Goal: Find specific page/section

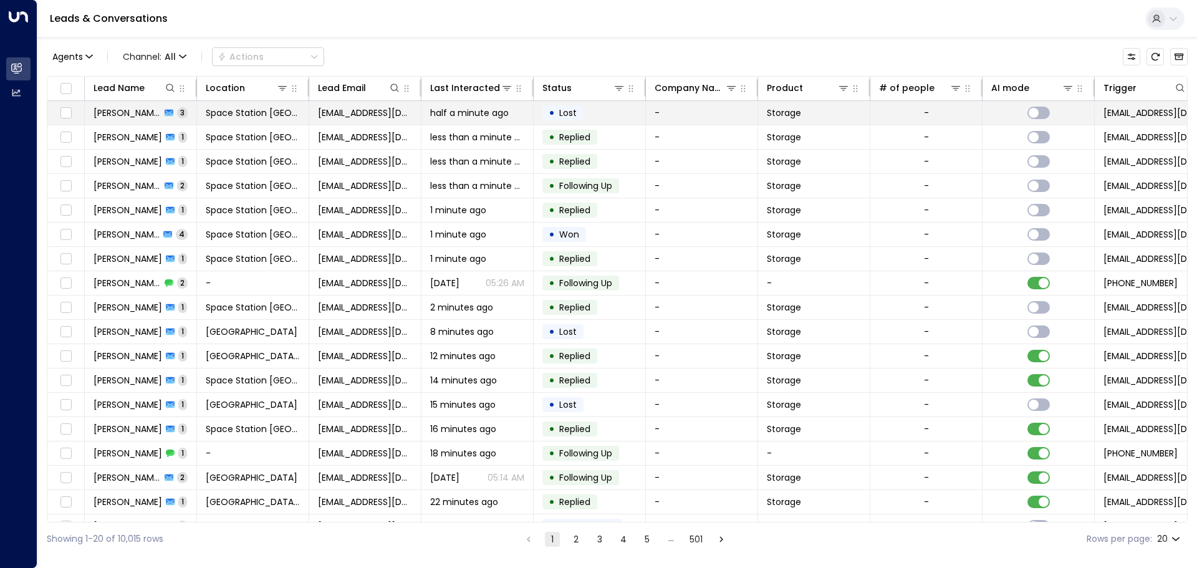
click at [169, 103] on td "[PERSON_NAME] 3" at bounding box center [141, 113] width 112 height 24
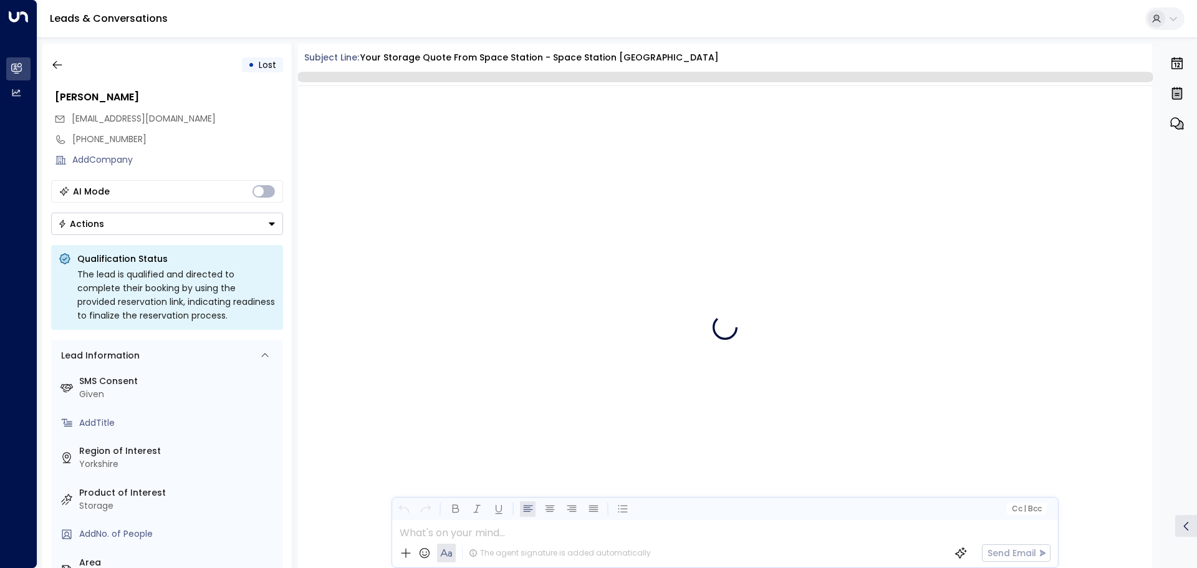
scroll to position [1072, 0]
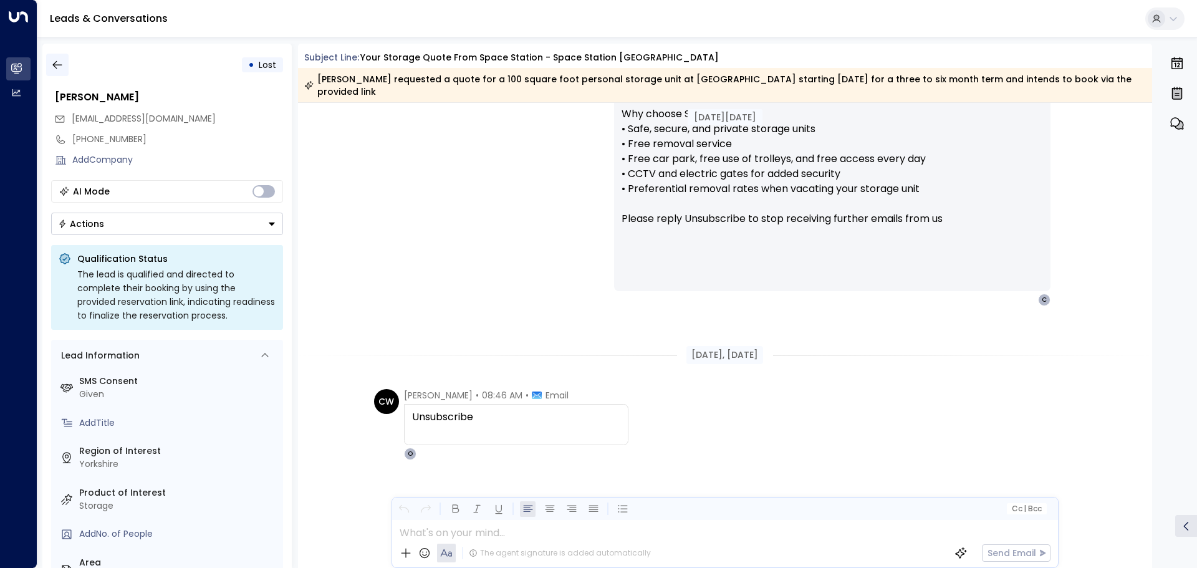
click at [57, 67] on icon "button" at bounding box center [57, 65] width 12 height 12
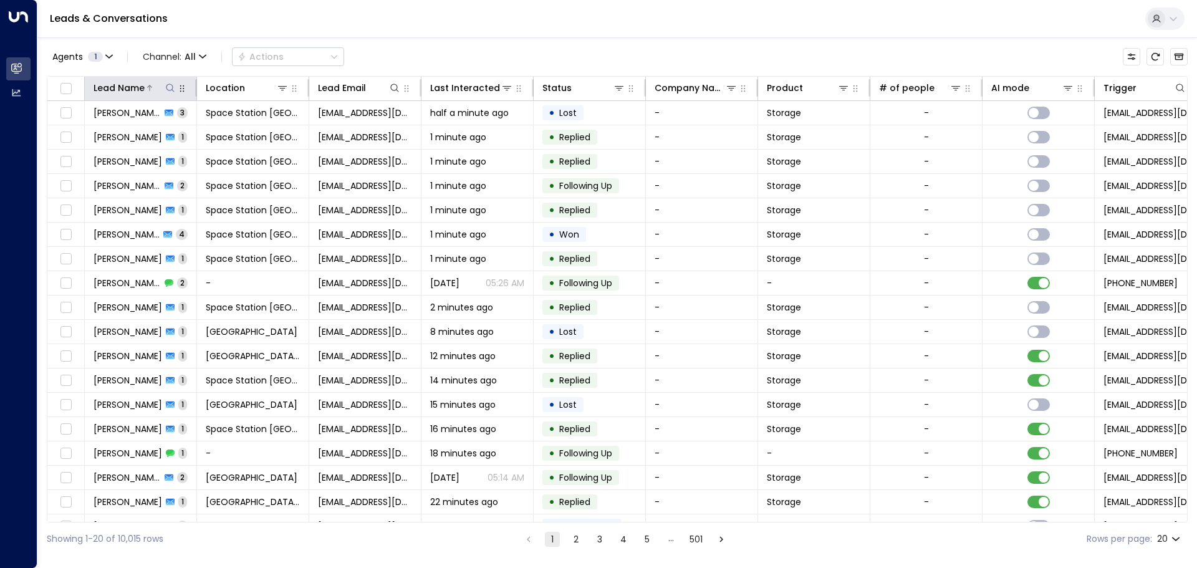
click at [173, 84] on icon at bounding box center [170, 88] width 10 height 10
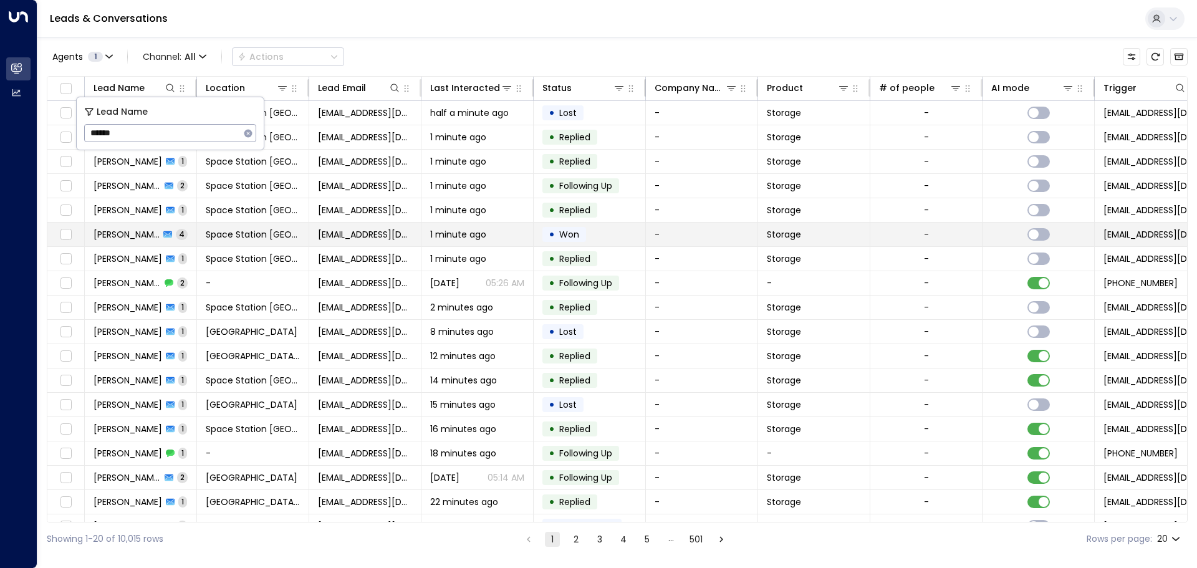
type input "******"
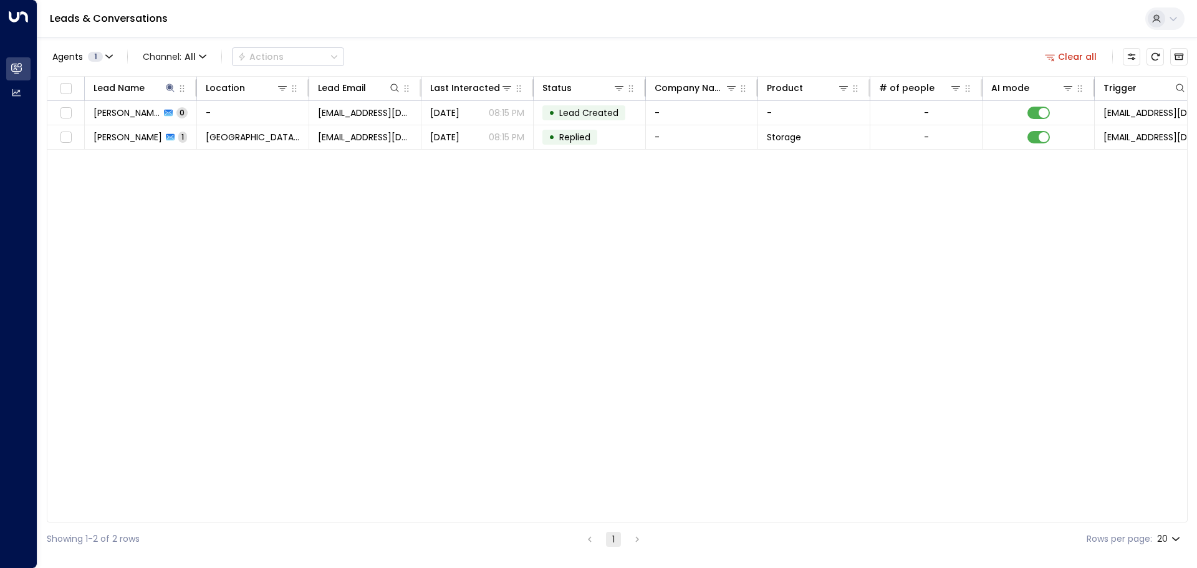
click at [583, 69] on div "Agents 1 Channel: All Actions Clear all" at bounding box center [617, 57] width 1141 height 26
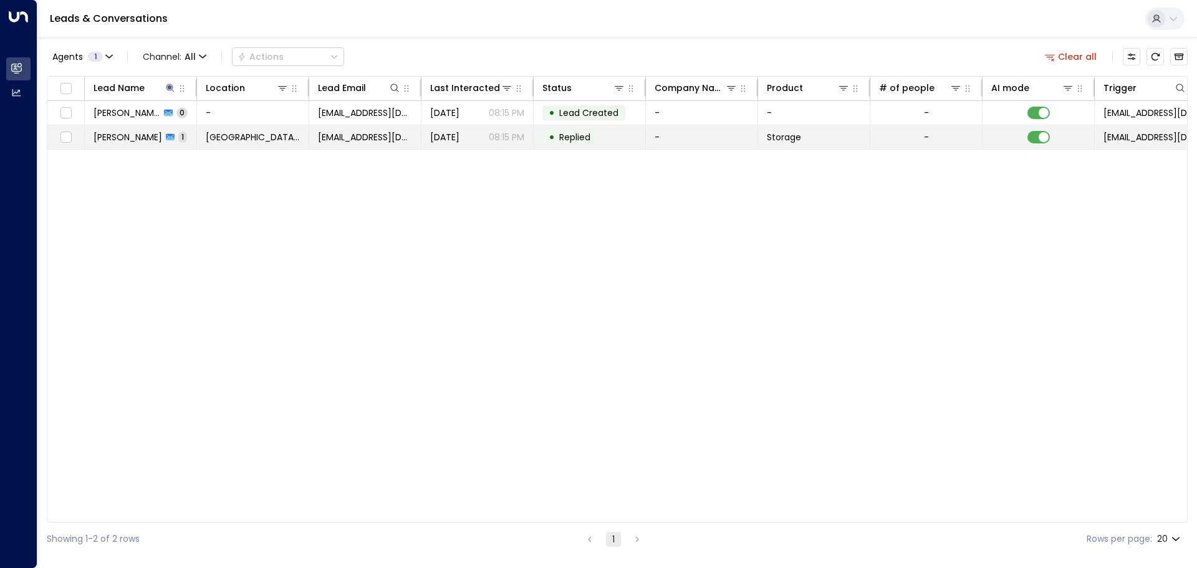
click at [532, 135] on td "[DATE] 08:15 PM" at bounding box center [477, 137] width 112 height 24
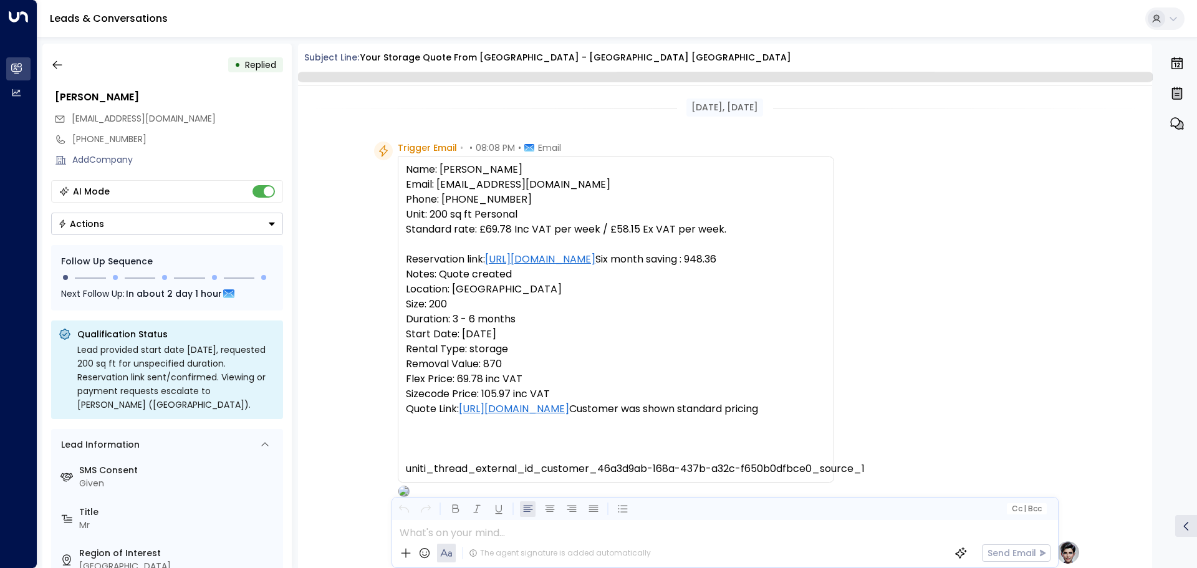
scroll to position [645, 0]
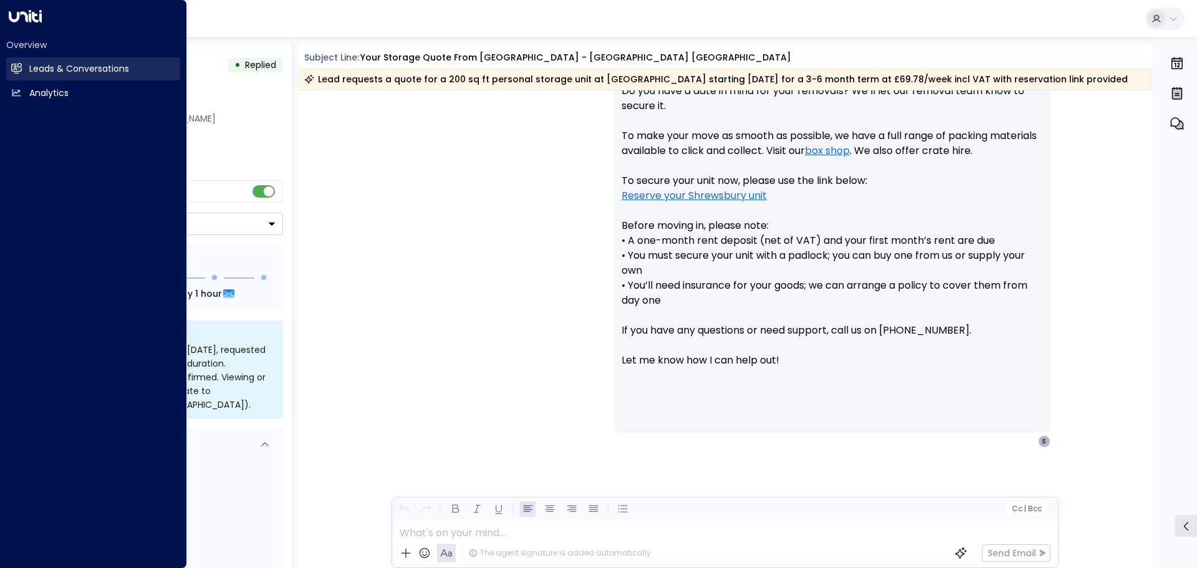
click at [16, 75] on link "Leads & Conversations Leads & Conversations" at bounding box center [93, 68] width 174 height 23
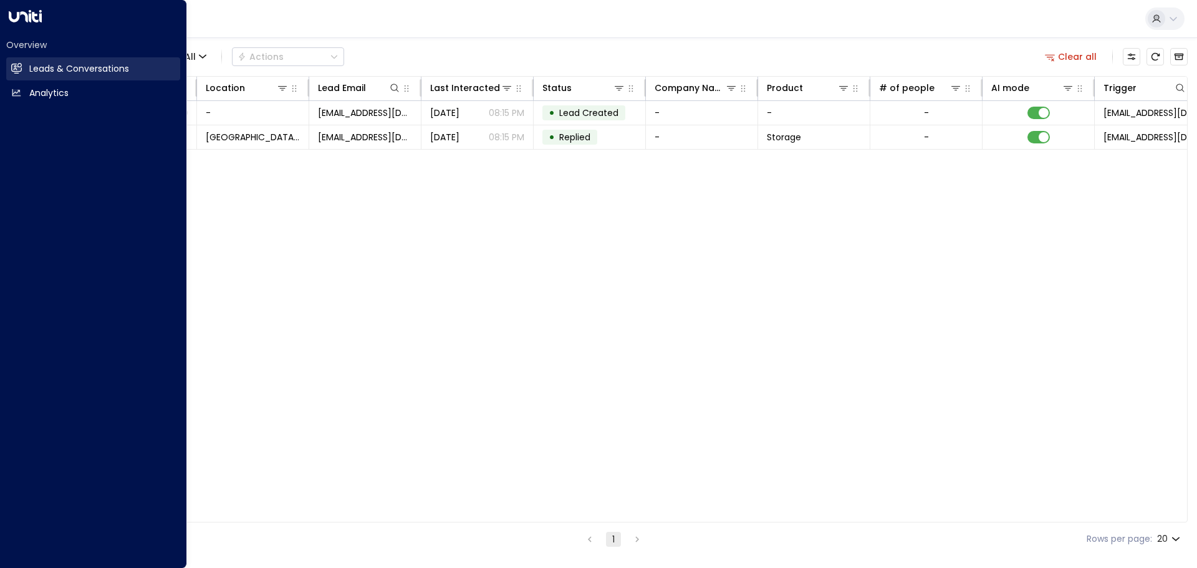
click at [24, 69] on link "Leads & Conversations Leads & Conversations" at bounding box center [93, 68] width 174 height 23
